Goal: Navigation & Orientation: Find specific page/section

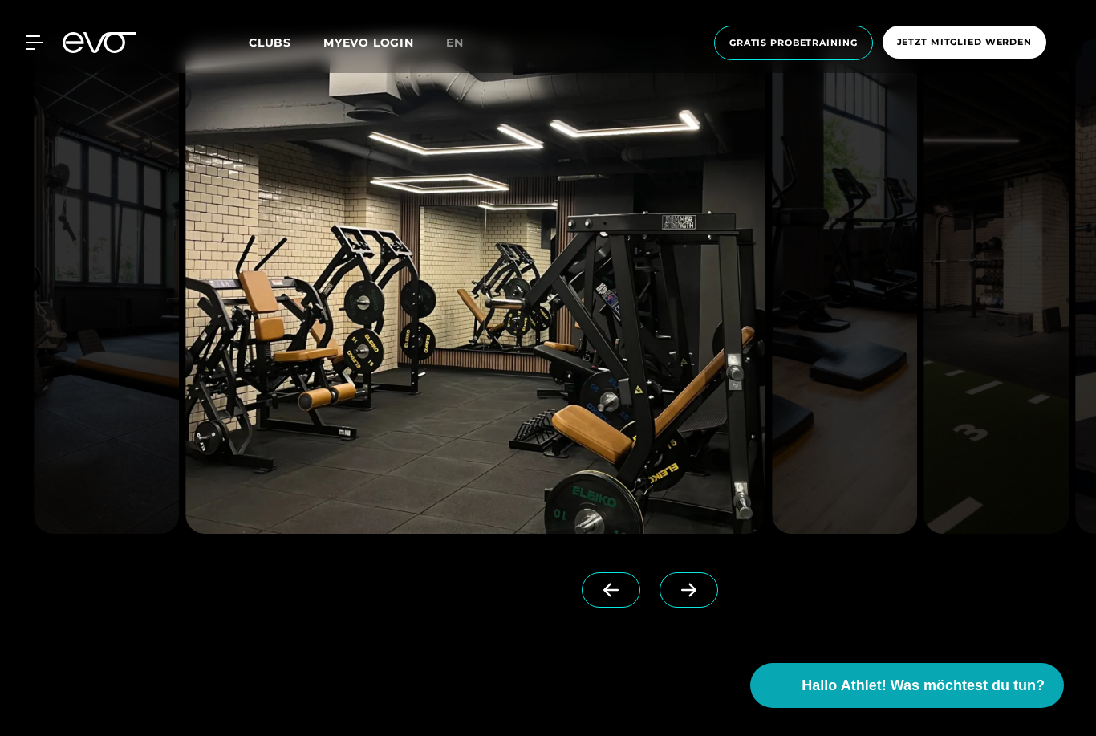
scroll to position [4026, 0]
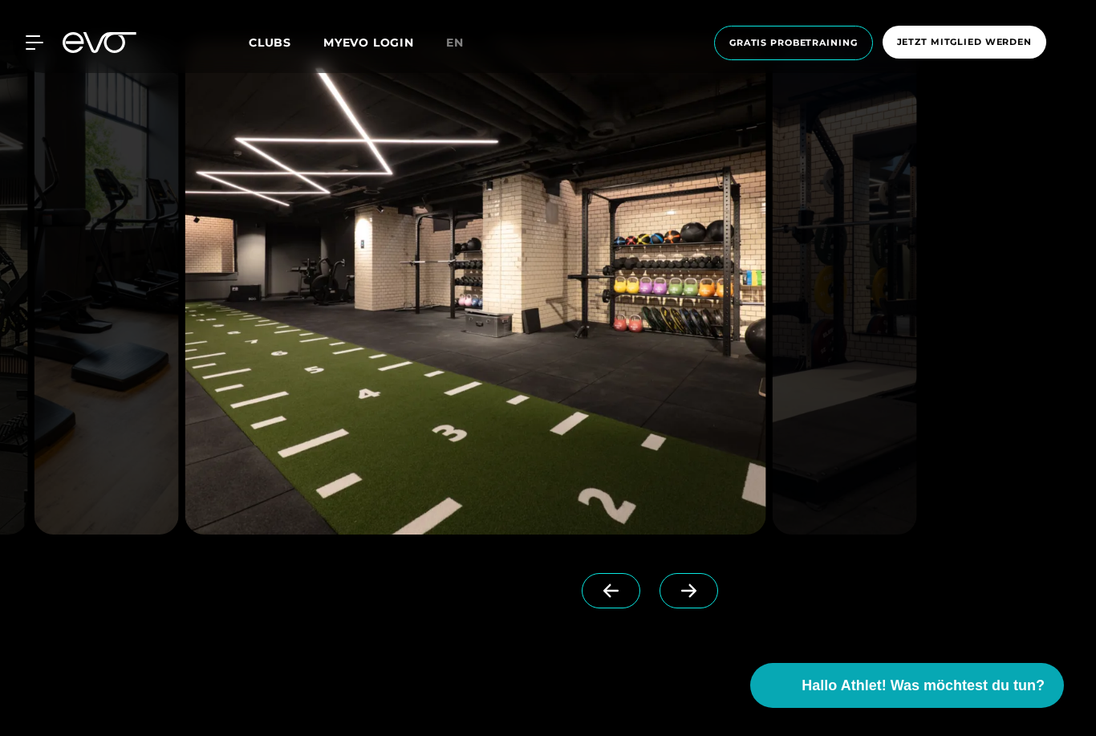
click at [872, 387] on img at bounding box center [844, 287] width 145 height 494
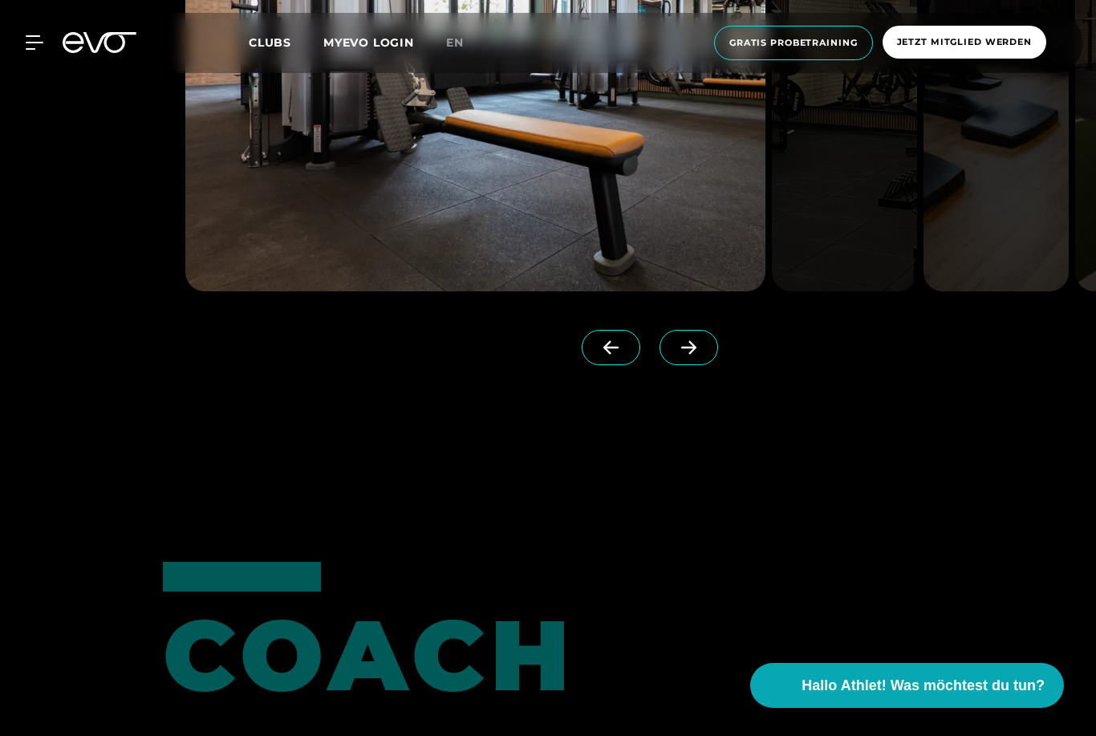
scroll to position [4267, 0]
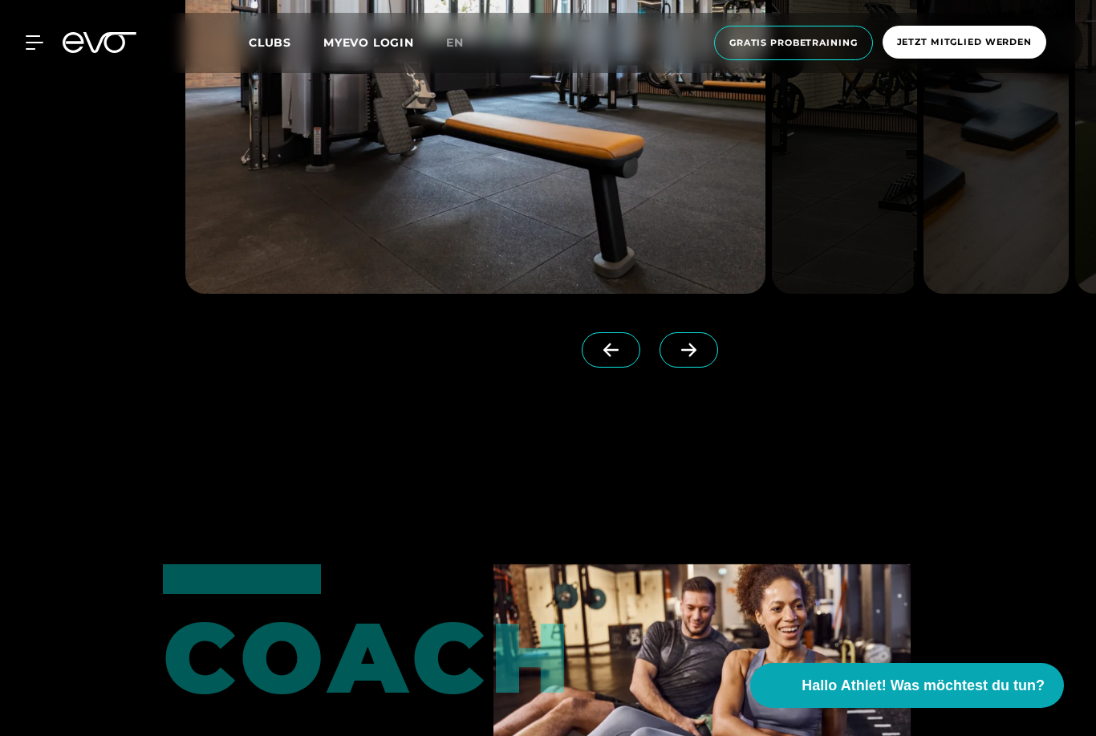
click at [690, 367] on span at bounding box center [688, 349] width 59 height 35
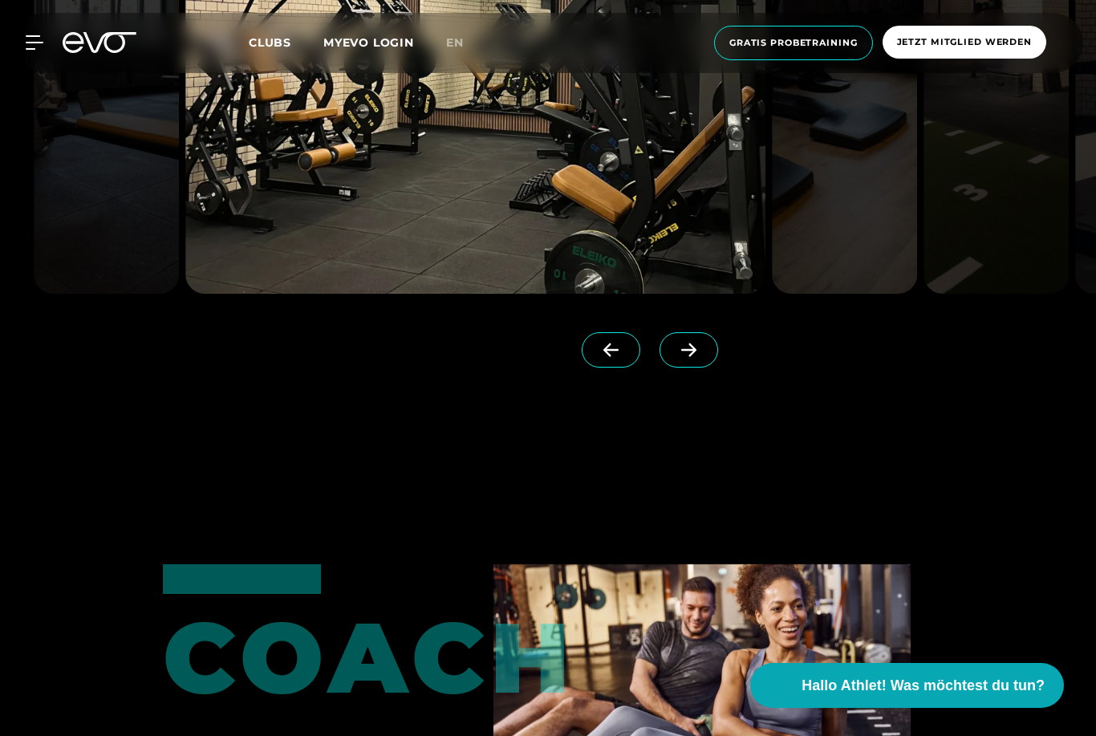
click at [691, 367] on span at bounding box center [688, 349] width 59 height 35
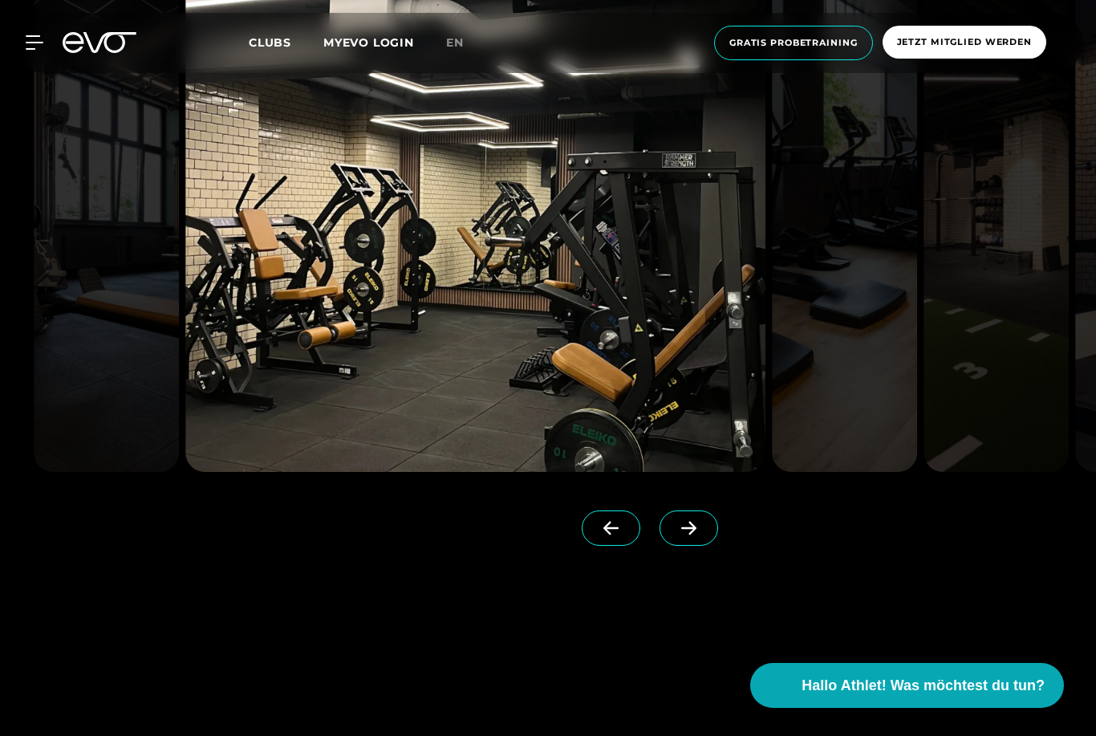
scroll to position [4092, 0]
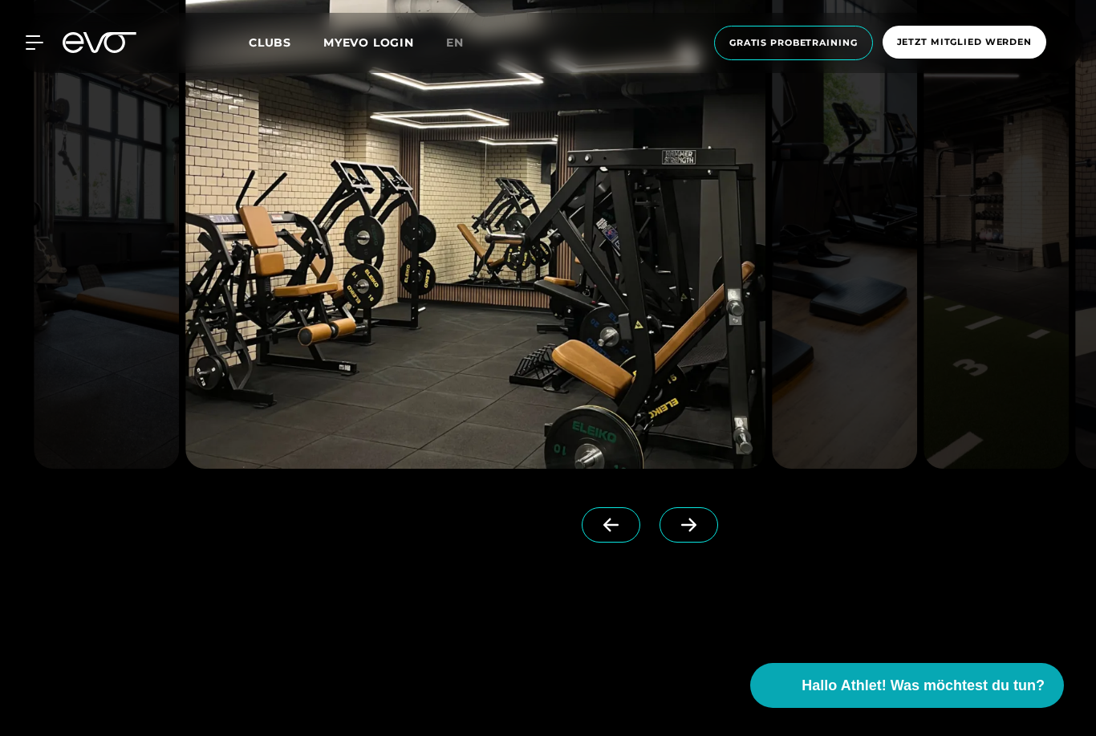
click at [704, 542] on span at bounding box center [688, 524] width 59 height 35
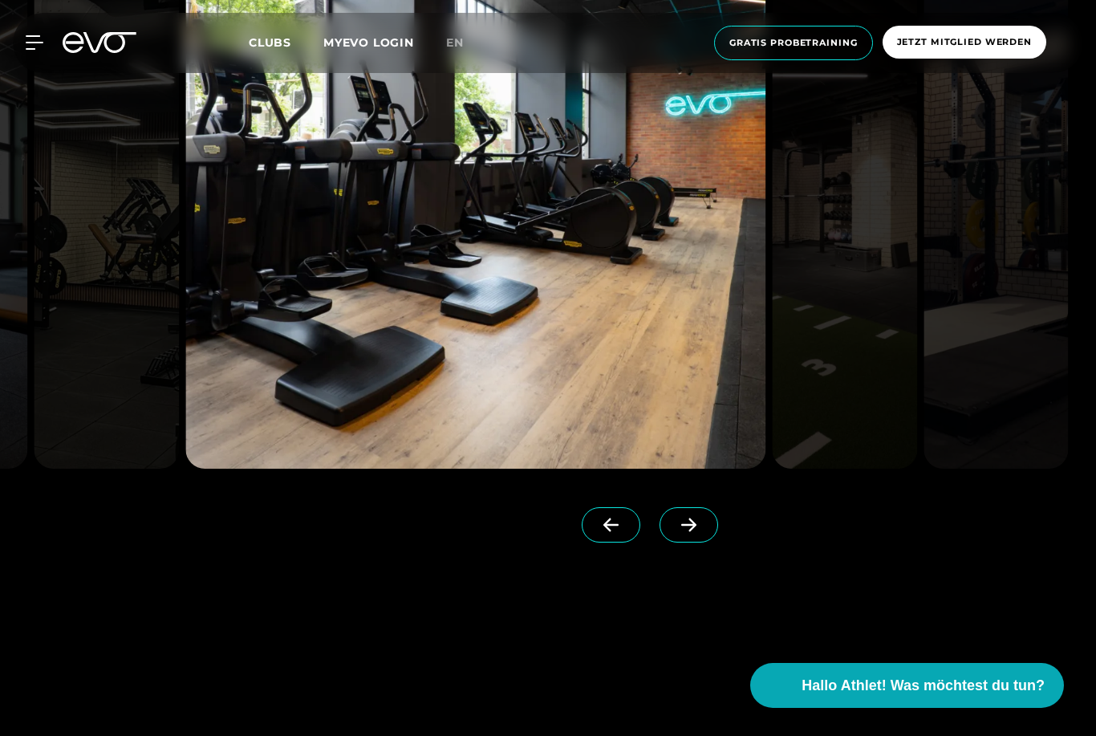
click at [704, 542] on span at bounding box center [688, 524] width 59 height 35
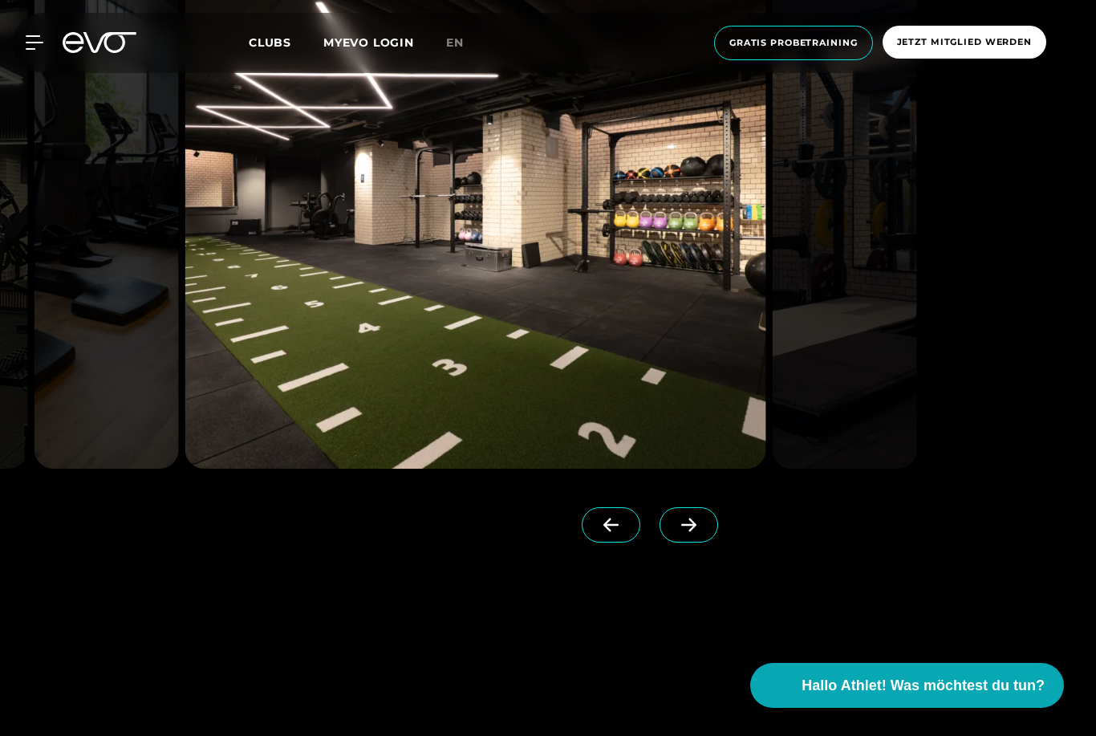
click at [686, 542] on span at bounding box center [688, 524] width 59 height 35
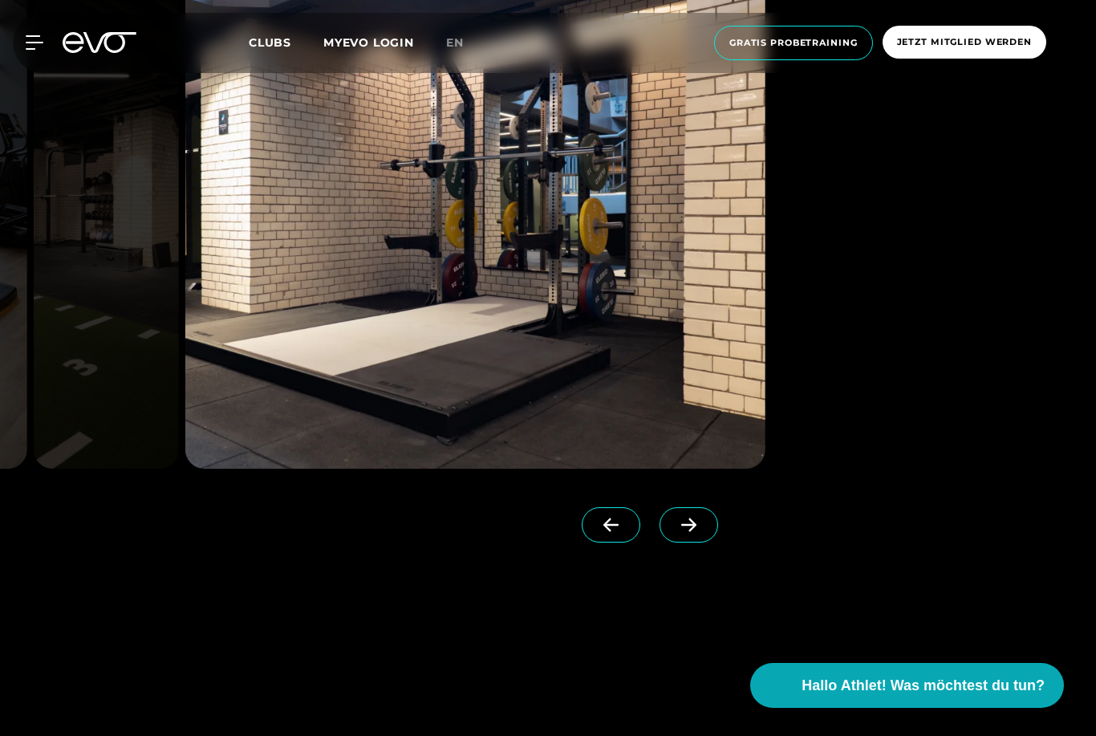
click at [672, 542] on span at bounding box center [688, 524] width 59 height 35
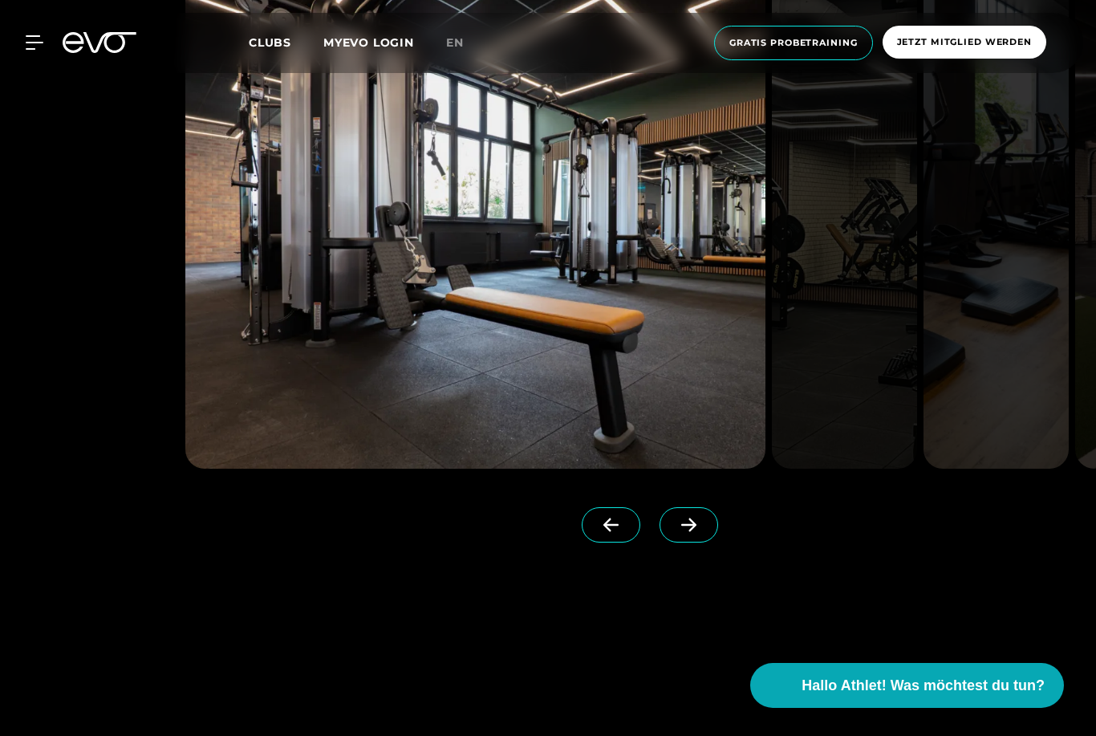
click at [687, 542] on span at bounding box center [688, 524] width 59 height 35
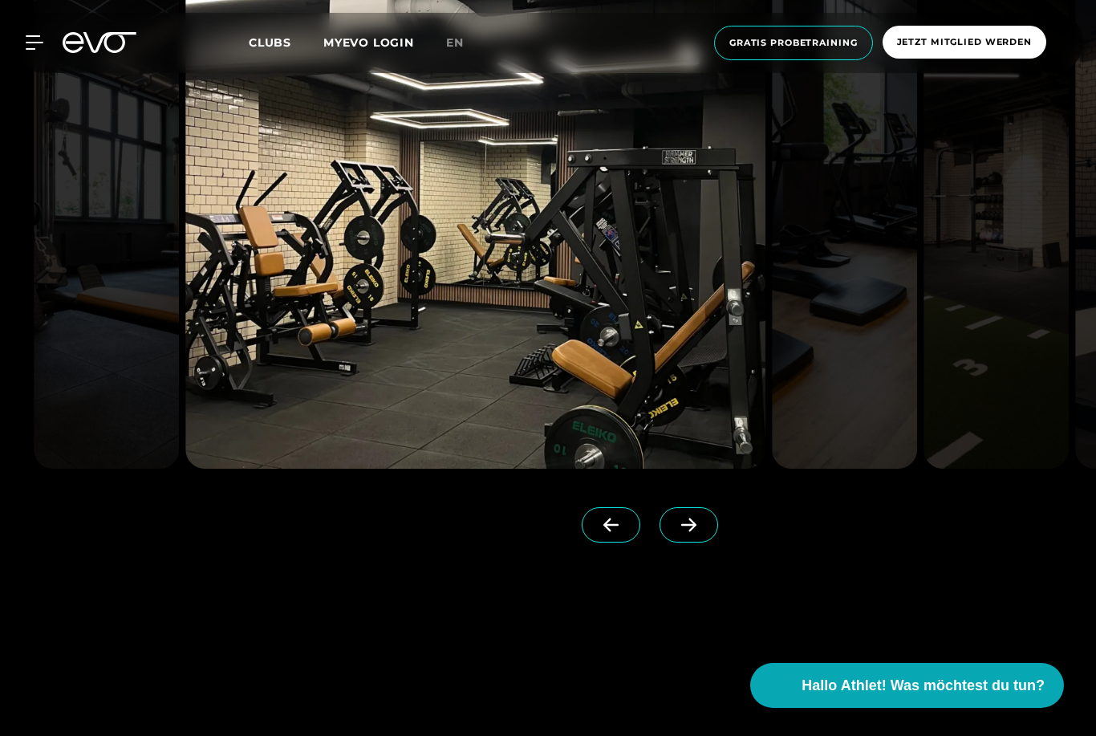
click at [690, 532] on icon at bounding box center [688, 525] width 15 height 14
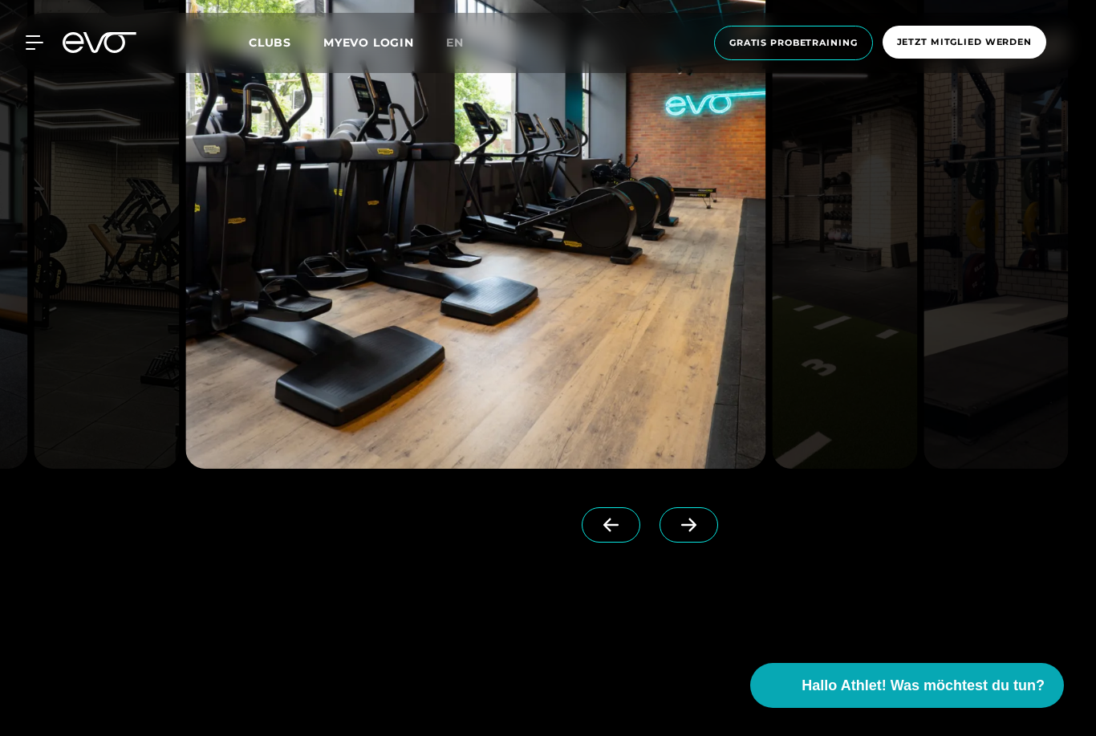
click at [681, 532] on icon at bounding box center [689, 524] width 28 height 14
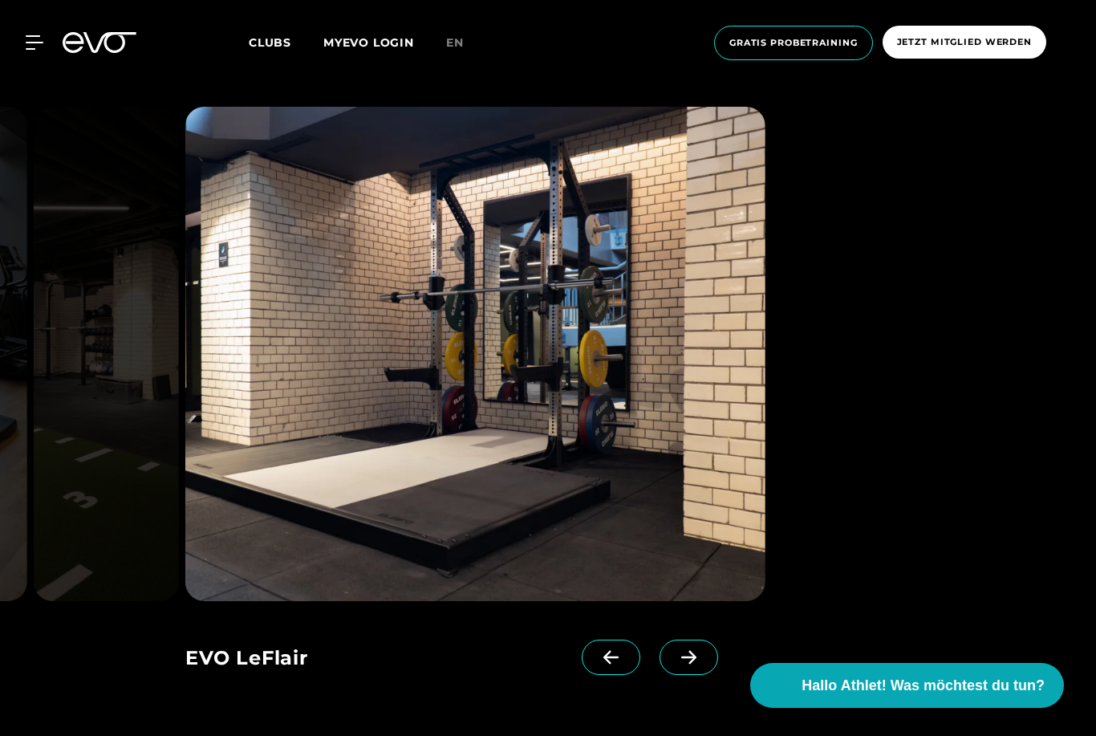
scroll to position [3458, 0]
